Goal: Task Accomplishment & Management: Manage account settings

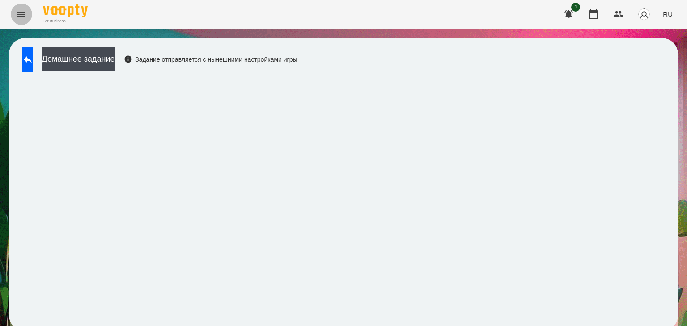
click at [25, 13] on icon "Menu" at bounding box center [21, 14] width 11 height 11
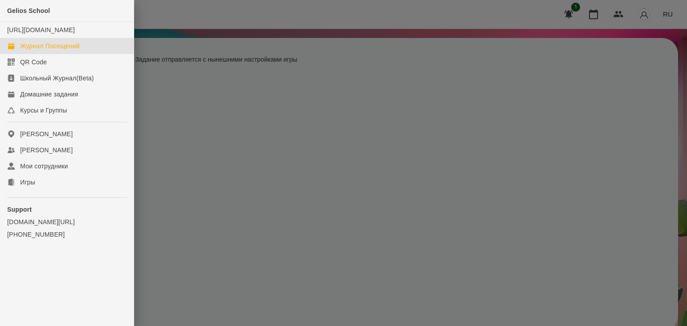
click at [68, 51] on div "Журнал Посещений" at bounding box center [49, 46] width 59 height 9
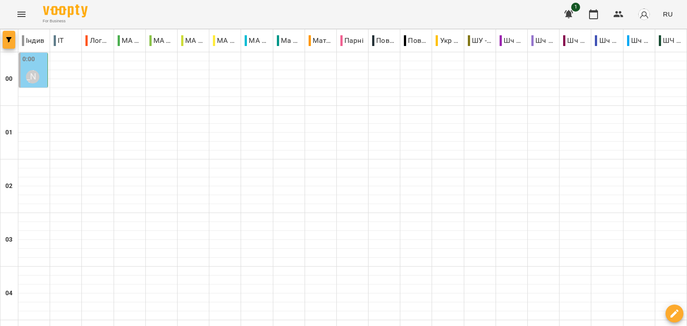
click at [8, 42] on icon "button" at bounding box center [8, 39] width 5 height 5
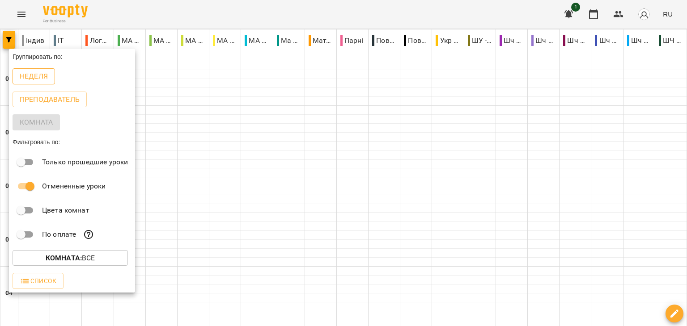
click at [39, 81] on p "Неделя" at bounding box center [34, 76] width 28 height 11
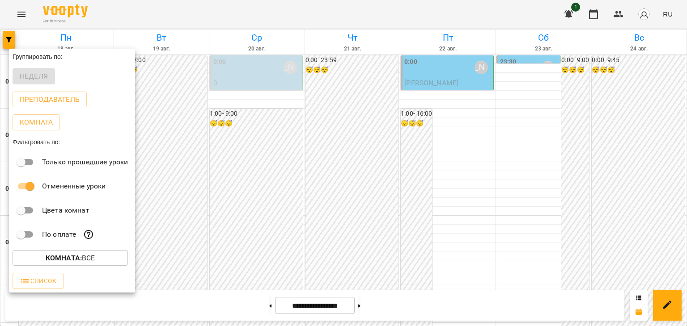
click at [468, 174] on div at bounding box center [343, 163] width 687 height 326
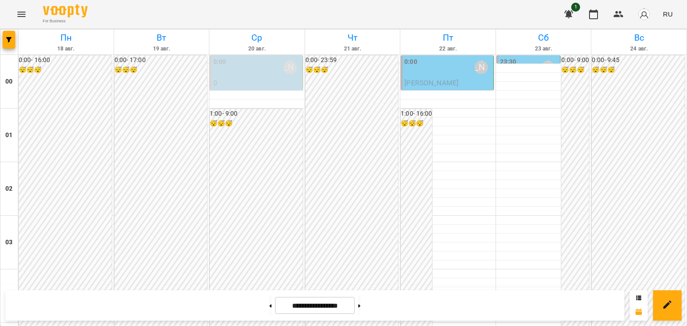
click at [430, 70] on div "0:00 [PERSON_NAME]" at bounding box center [447, 67] width 87 height 21
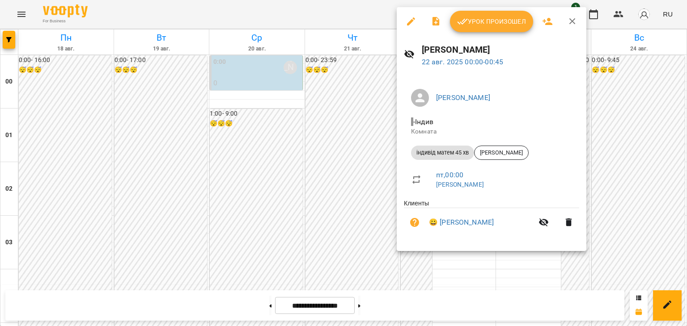
click at [410, 21] on icon "button" at bounding box center [411, 21] width 8 height 8
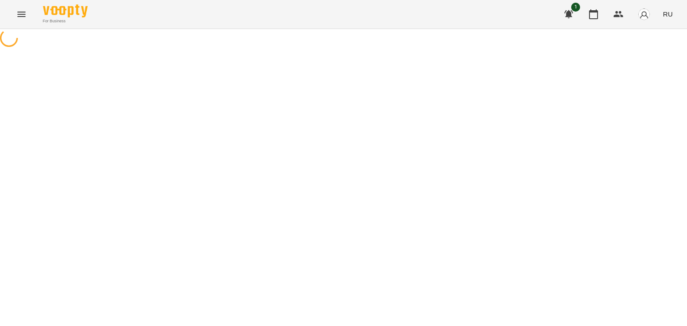
select select "**********"
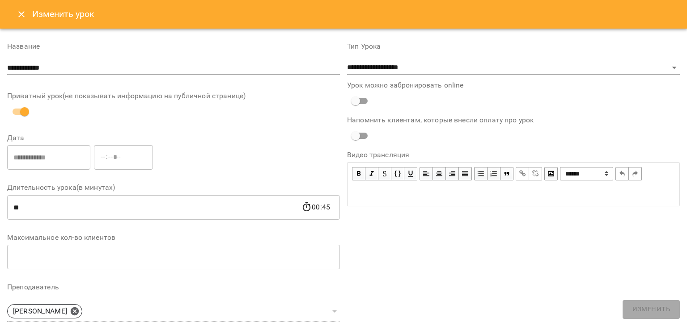
click at [21, 18] on icon "Close" at bounding box center [21, 14] width 11 height 11
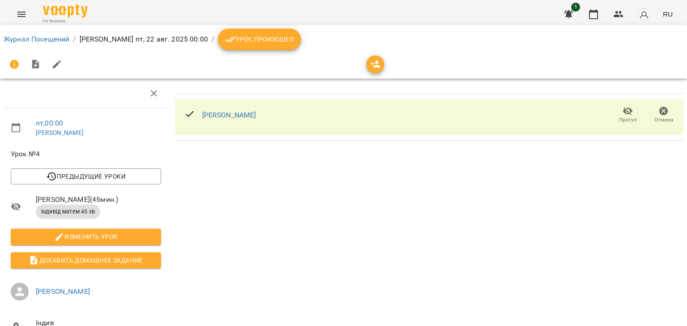
click at [468, 113] on icon "button" at bounding box center [663, 111] width 9 height 9
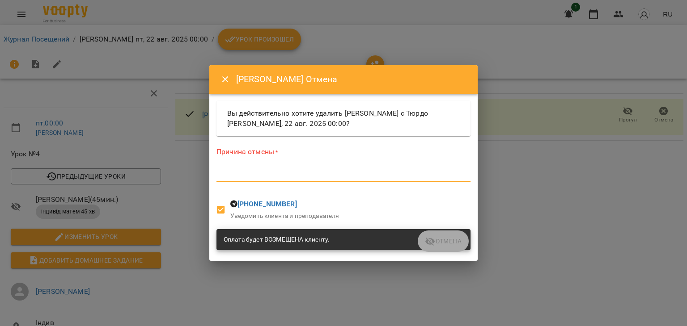
click at [278, 177] on textarea at bounding box center [343, 174] width 254 height 8
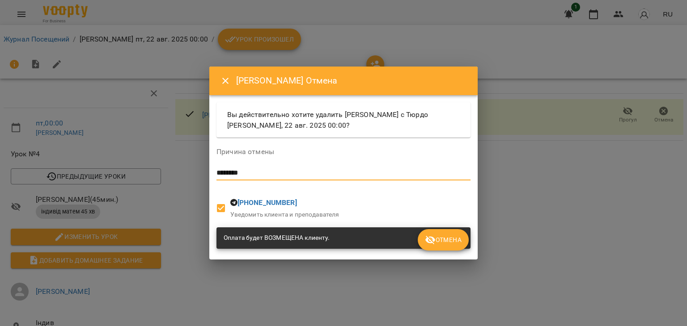
type textarea "********"
click at [452, 243] on span "Отмена" at bounding box center [443, 240] width 37 height 11
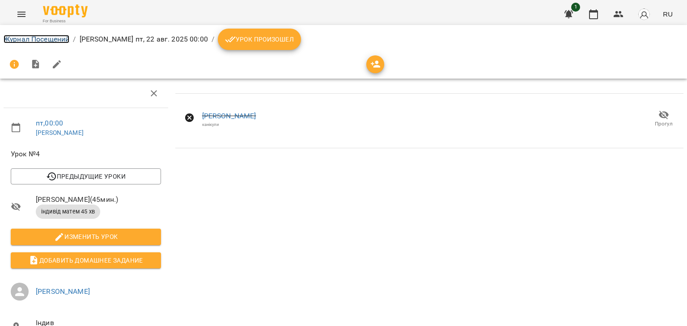
click at [42, 42] on link "Журнал Посещений" at bounding box center [37, 39] width 66 height 8
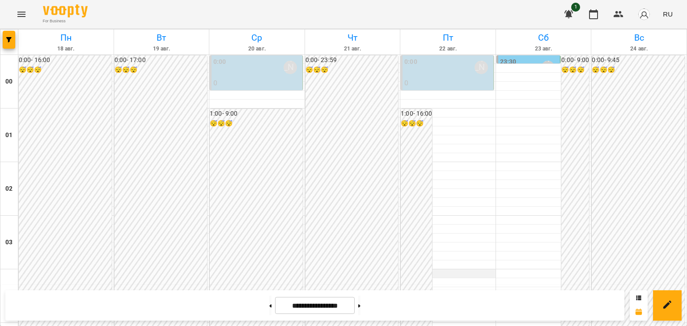
scroll to position [805, 0]
click at [20, 15] on icon "Menu" at bounding box center [21, 14] width 11 height 11
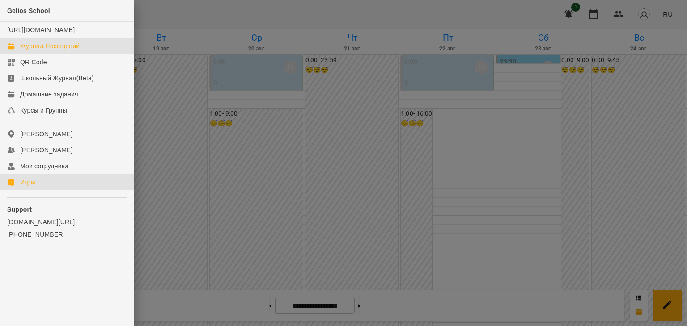
click at [31, 190] on link "Игры" at bounding box center [67, 182] width 134 height 16
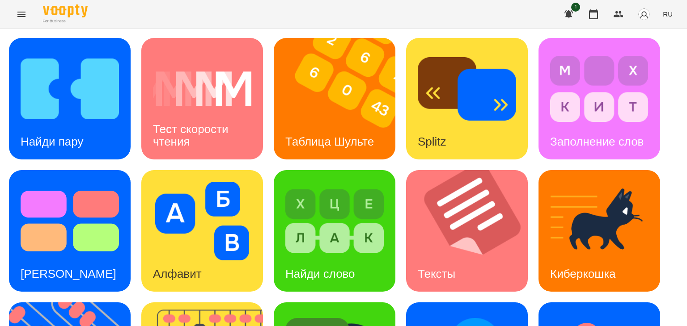
scroll to position [239, 0]
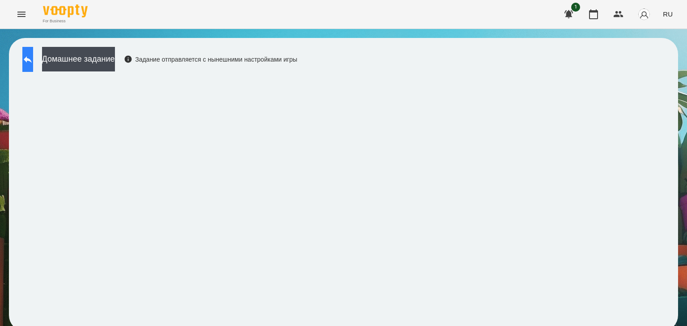
click at [28, 65] on button at bounding box center [27, 59] width 11 height 25
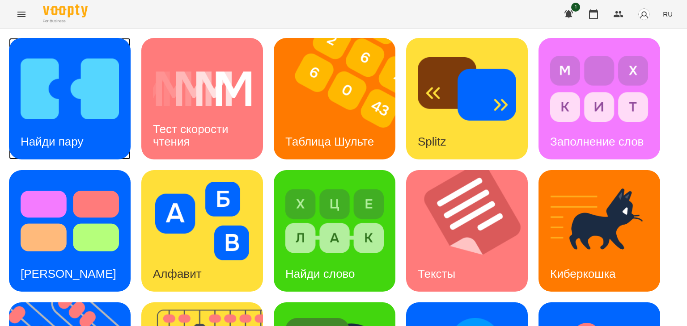
click at [59, 124] on div "Найди пару" at bounding box center [52, 141] width 86 height 35
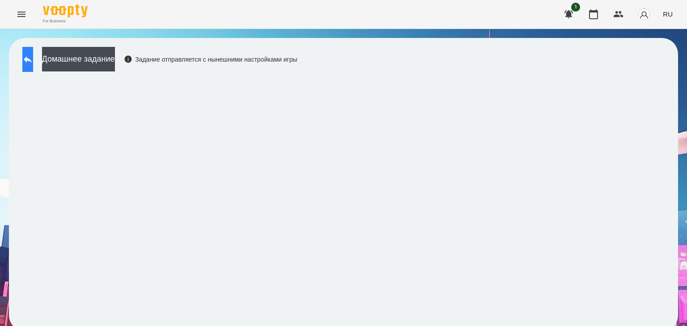
click at [32, 60] on icon at bounding box center [27, 59] width 11 height 11
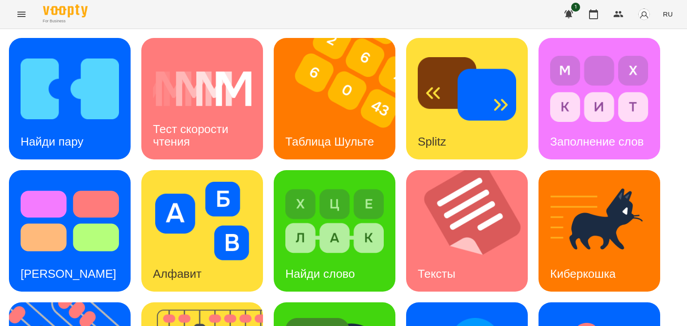
scroll to position [134, 0]
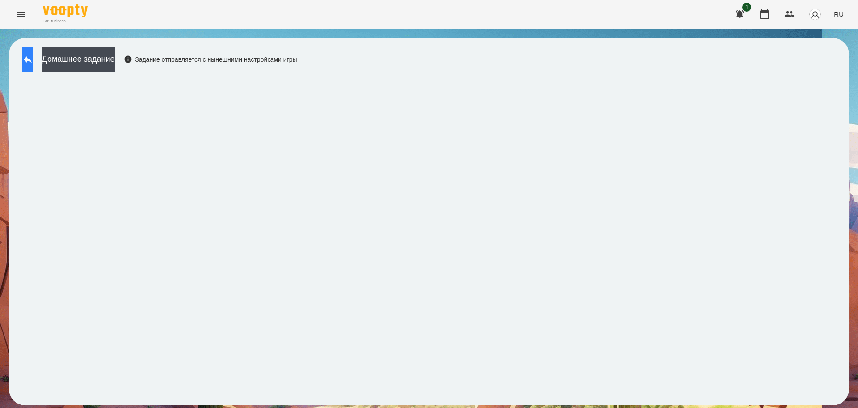
click at [33, 69] on button at bounding box center [27, 59] width 11 height 25
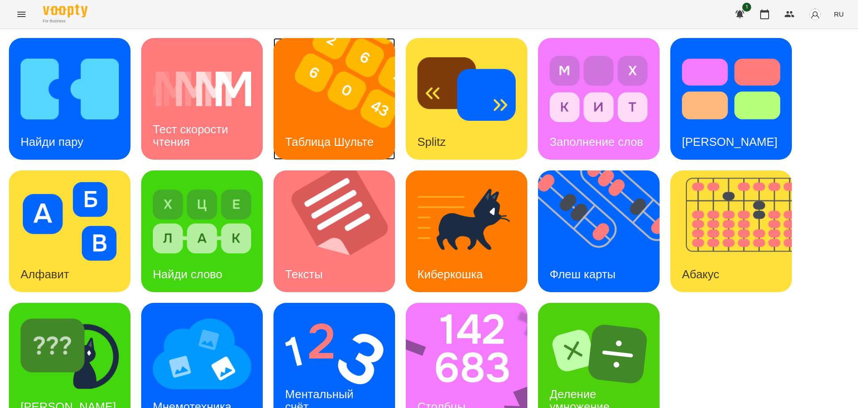
click at [331, 124] on div "Таблица Шульте" at bounding box center [330, 141] width 112 height 35
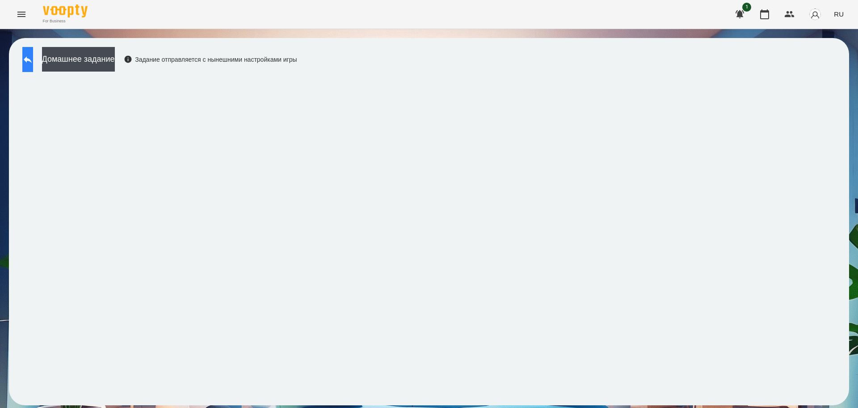
click at [33, 61] on icon at bounding box center [27, 59] width 11 height 11
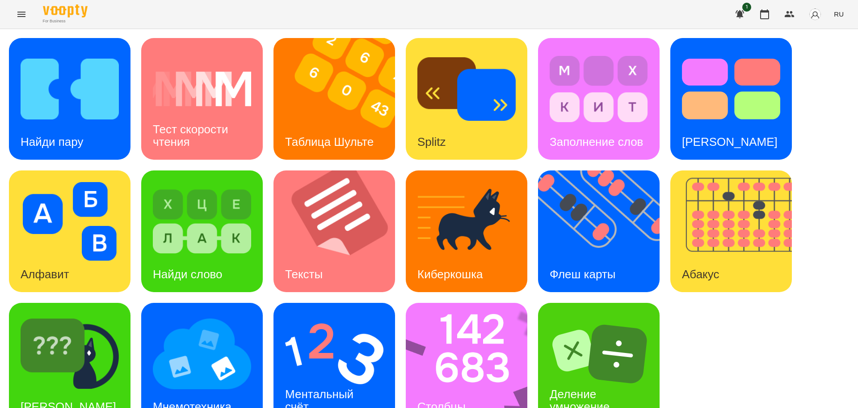
scroll to position [25, 0]
click at [444, 319] on img at bounding box center [472, 364] width 133 height 122
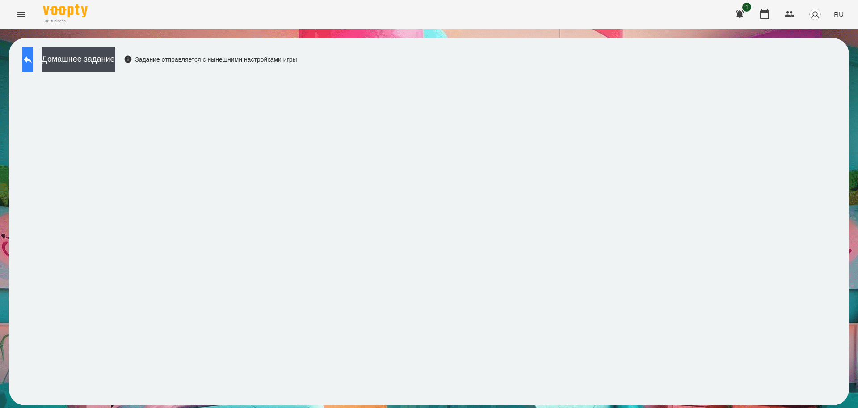
click at [33, 60] on button at bounding box center [27, 59] width 11 height 25
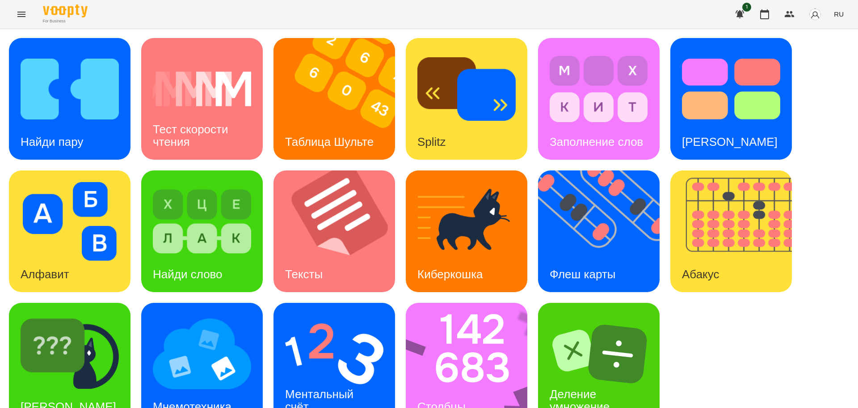
scroll to position [25, 0]
click at [319, 319] on img at bounding box center [334, 353] width 98 height 79
